Goal: Task Accomplishment & Management: Manage account settings

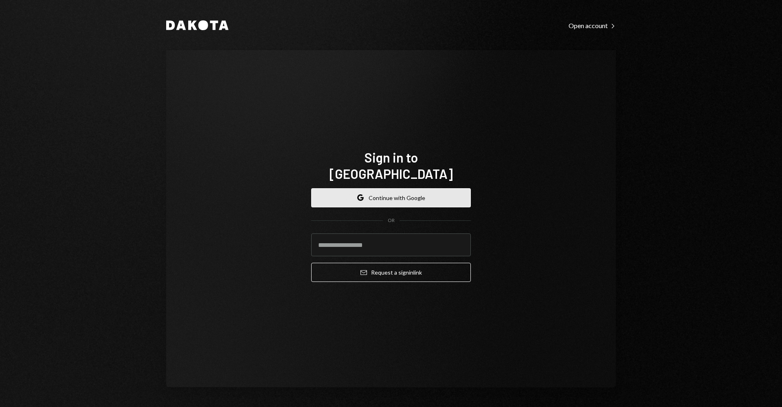
click at [380, 190] on button "Google Continue with Google" at bounding box center [391, 197] width 160 height 19
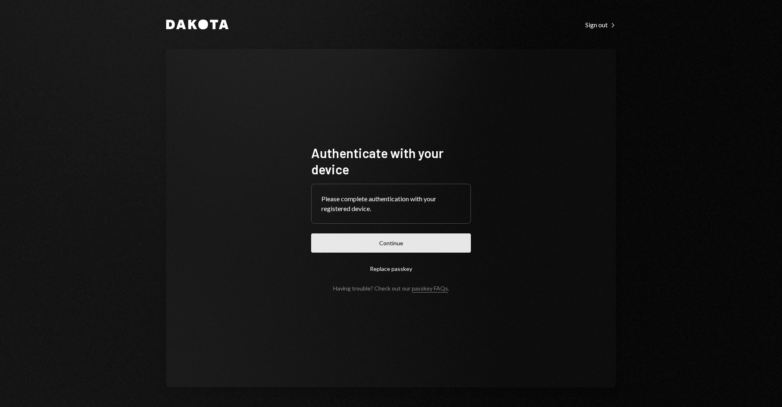
click at [412, 241] on button "Continue" at bounding box center [391, 242] width 160 height 19
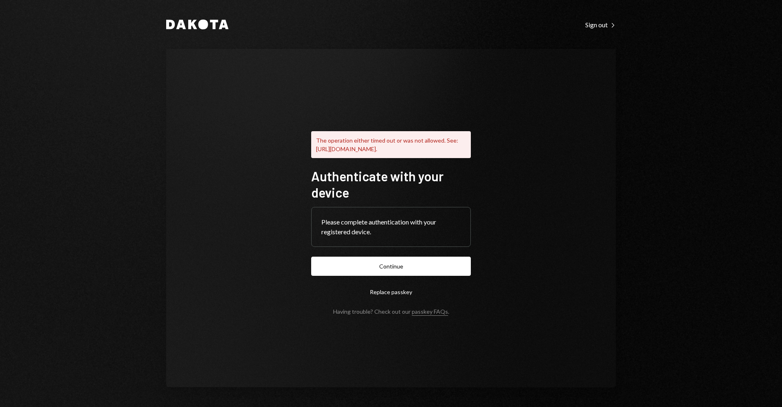
click at [556, 195] on div "The operation either timed out or was not allowed. See: [URL][DOMAIN_NAME]. Aut…" at bounding box center [391, 218] width 450 height 338
click at [408, 272] on button "Continue" at bounding box center [391, 266] width 160 height 19
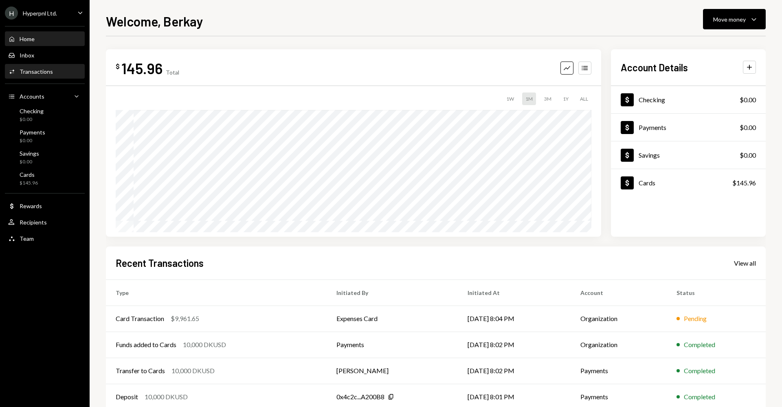
click at [39, 71] on div "Transactions" at bounding box center [36, 71] width 33 height 7
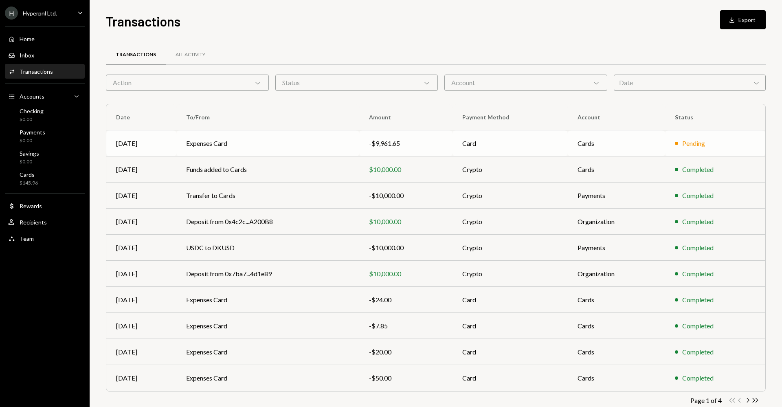
click at [260, 143] on td "Expenses Card" at bounding box center [267, 143] width 183 height 26
